Goal: Task Accomplishment & Management: Use online tool/utility

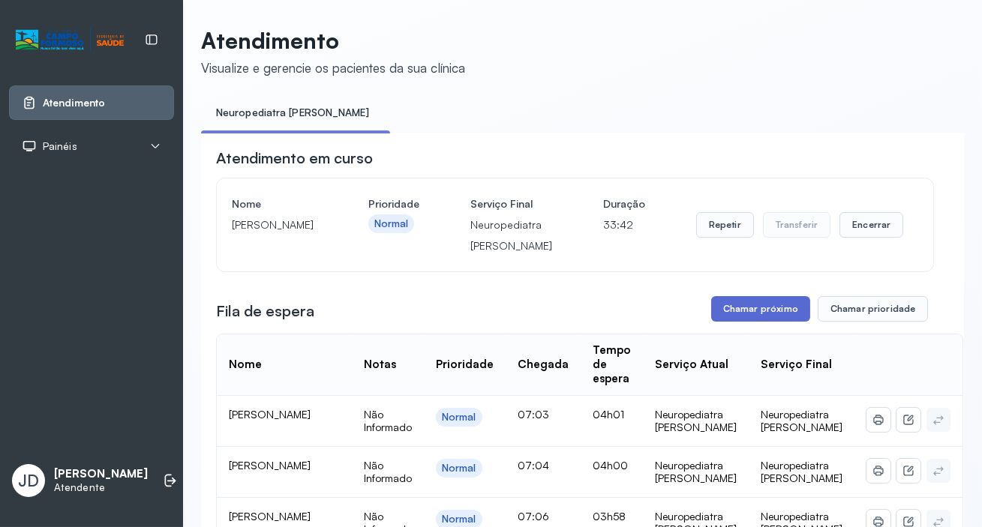
click at [720, 315] on button "Chamar próximo" at bounding box center [760, 309] width 99 height 26
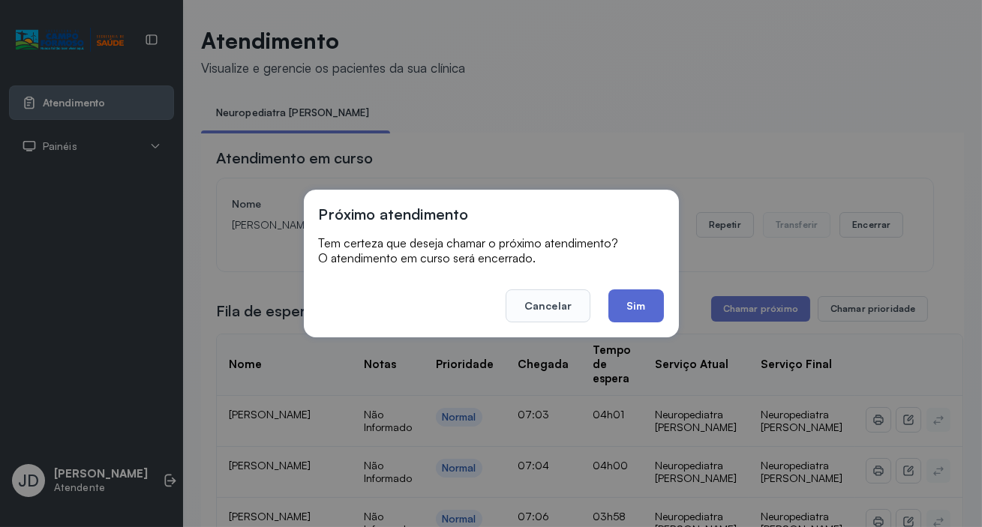
click at [626, 308] on button "Sim" at bounding box center [635, 306] width 55 height 33
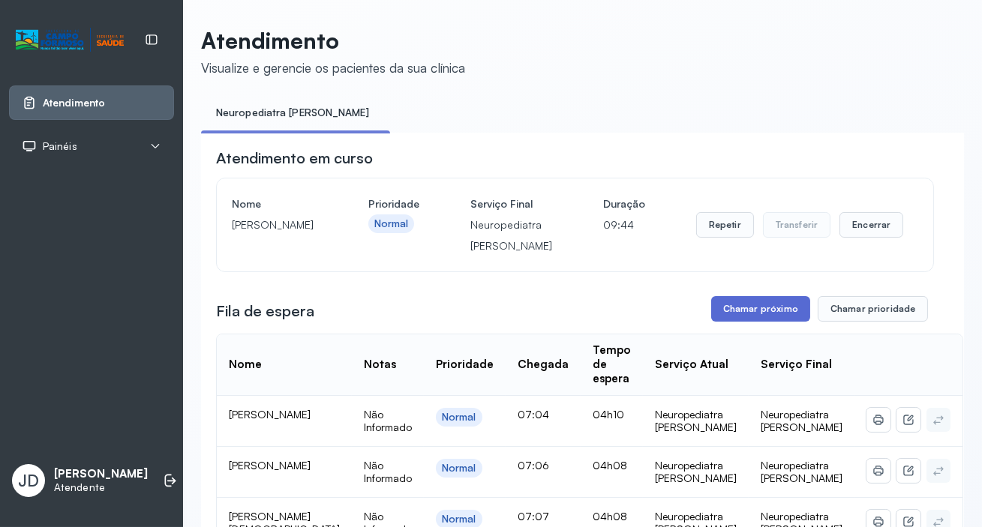
click at [749, 315] on button "Chamar próximo" at bounding box center [760, 309] width 99 height 26
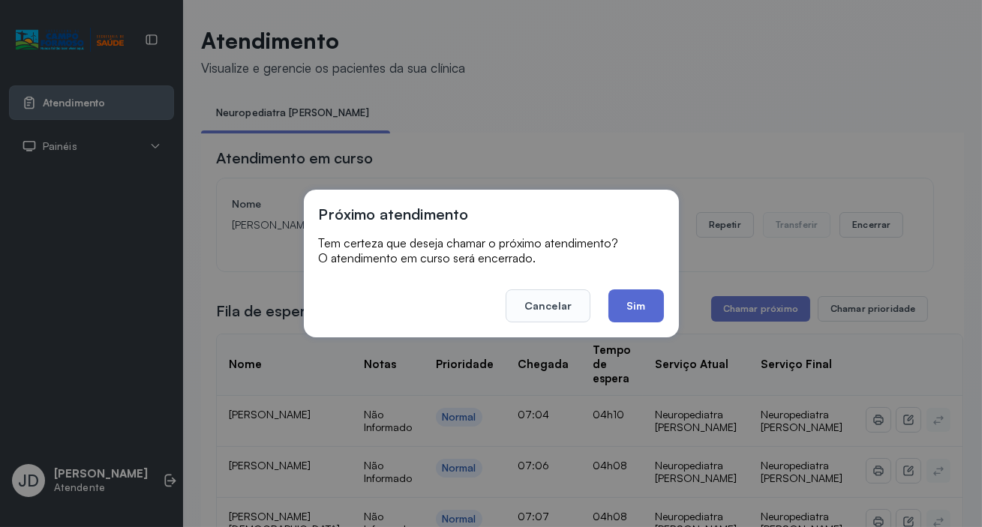
click at [629, 301] on button "Sim" at bounding box center [635, 306] width 55 height 33
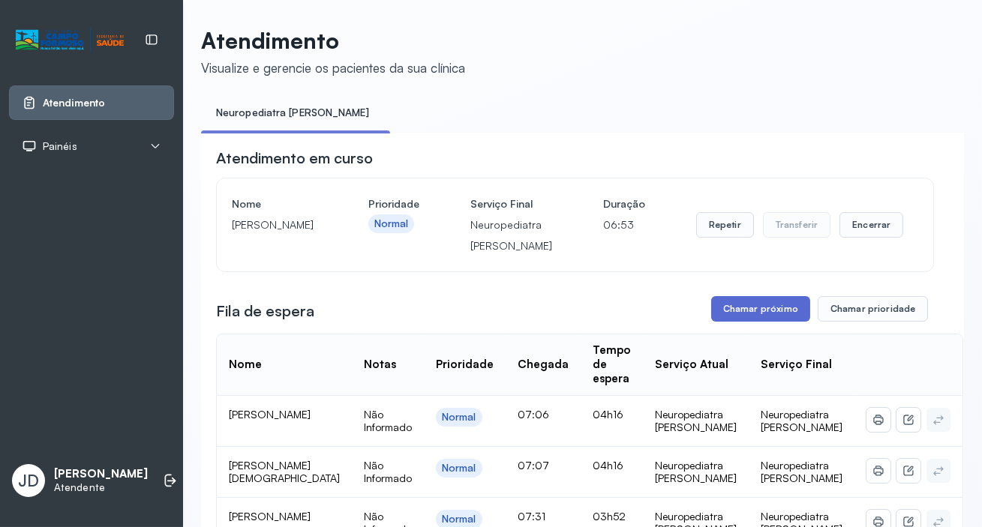
click at [743, 311] on button "Chamar próximo" at bounding box center [760, 309] width 99 height 26
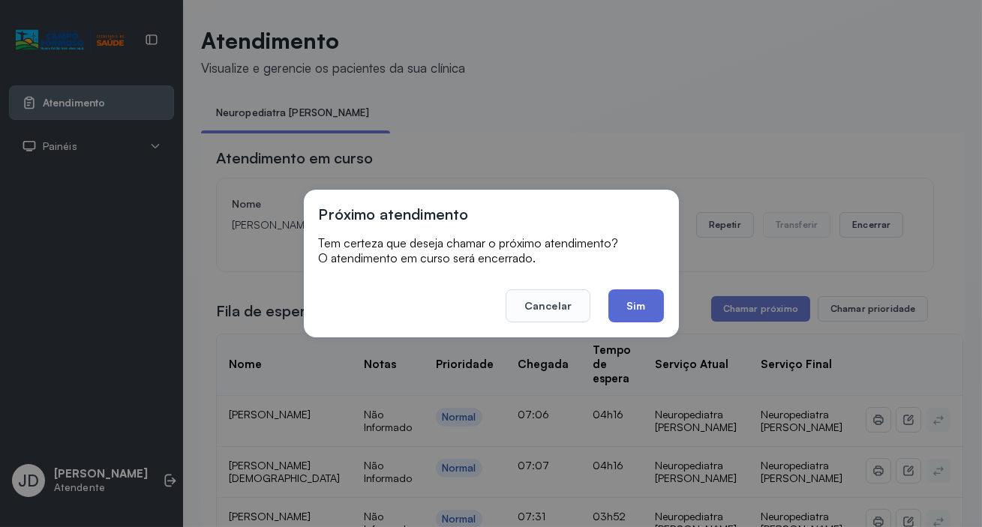
click at [629, 302] on button "Sim" at bounding box center [635, 306] width 55 height 33
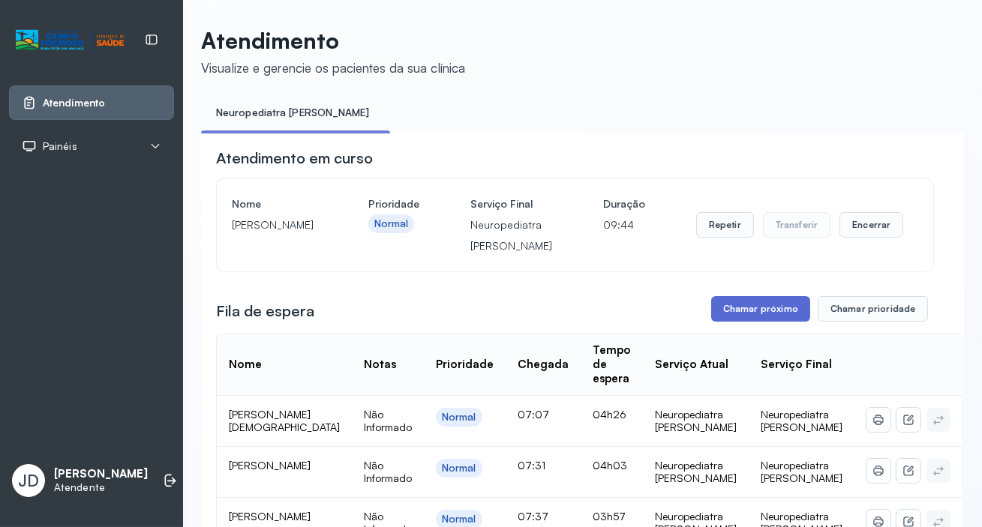
click at [752, 311] on button "Chamar próximo" at bounding box center [760, 309] width 99 height 26
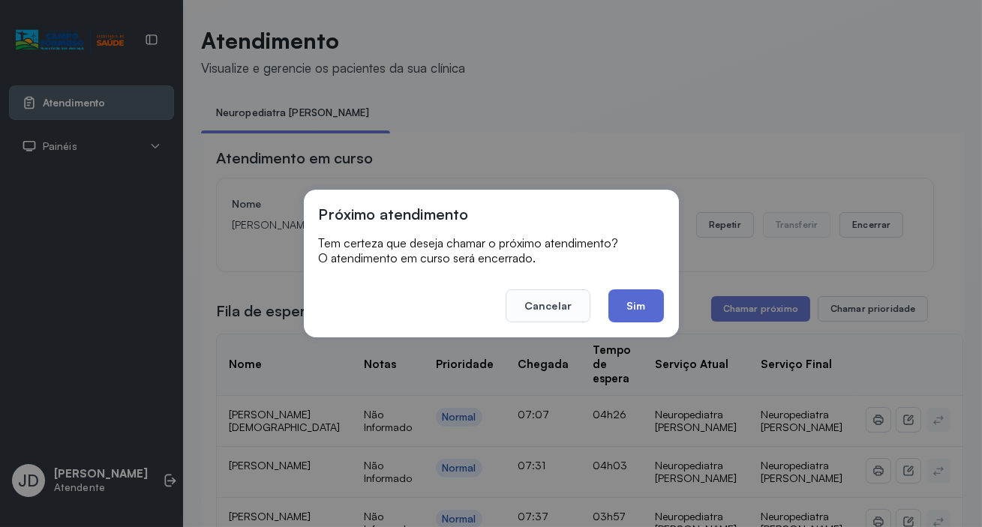
click at [620, 304] on button "Sim" at bounding box center [635, 306] width 55 height 33
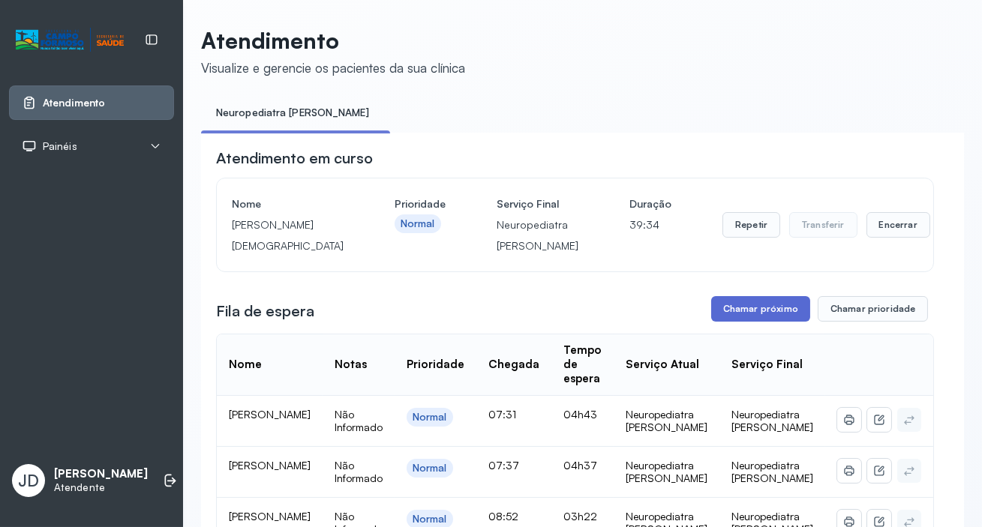
click at [746, 310] on button "Chamar próximo" at bounding box center [760, 309] width 99 height 26
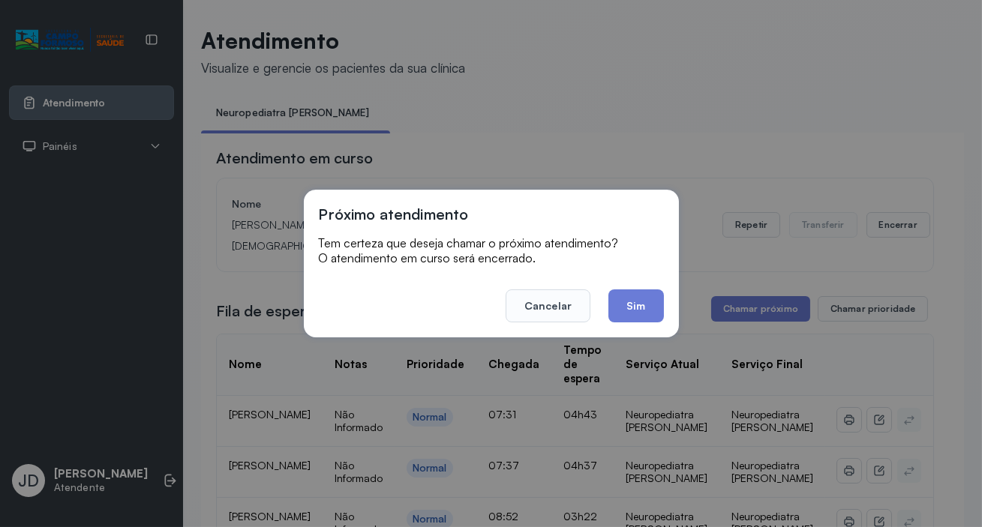
drag, startPoint x: 644, startPoint y: 307, endPoint x: 623, endPoint y: 308, distance: 21.8
click at [642, 311] on button "Sim" at bounding box center [635, 306] width 55 height 33
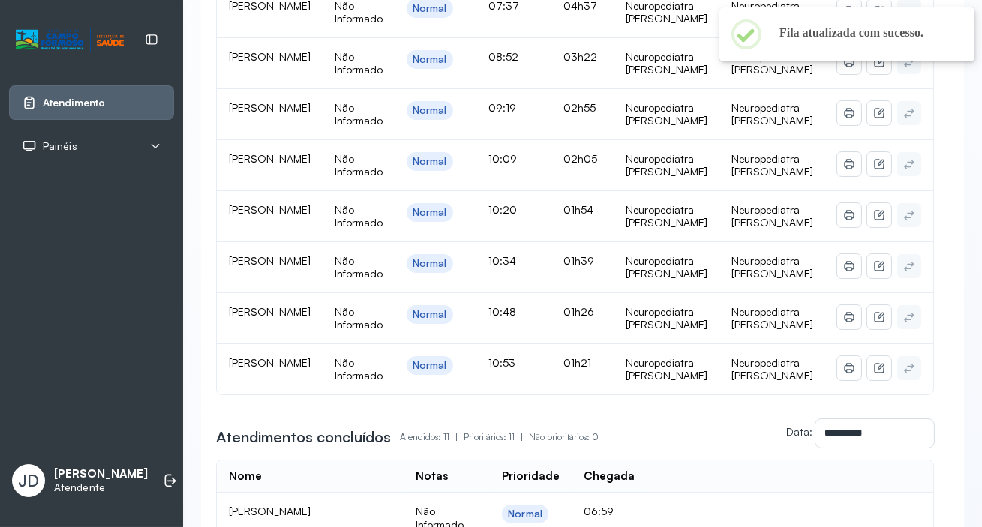
scroll to position [68, 0]
